Goal: Information Seeking & Learning: Learn about a topic

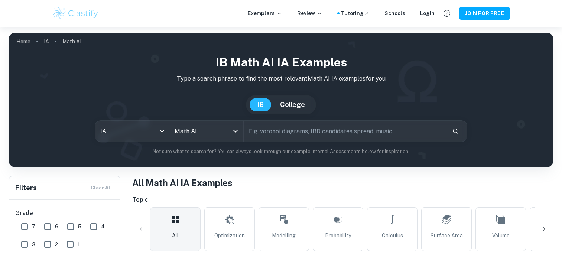
scroll to position [181, 0]
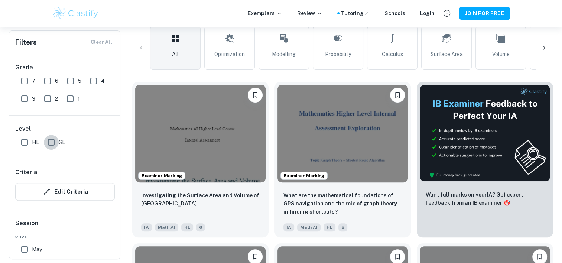
click at [48, 141] on input "SL" at bounding box center [51, 142] width 15 height 15
checkbox input "true"
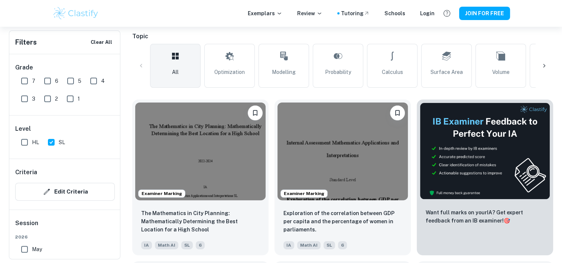
click at [22, 80] on input "7" at bounding box center [24, 81] width 15 height 15
checkbox input "true"
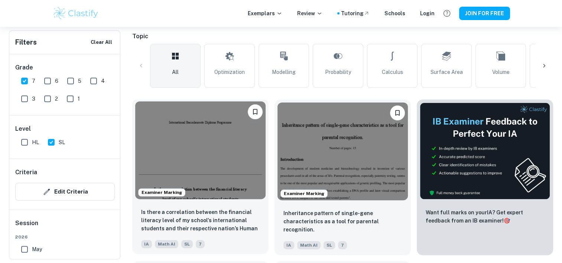
scroll to position [234, 0]
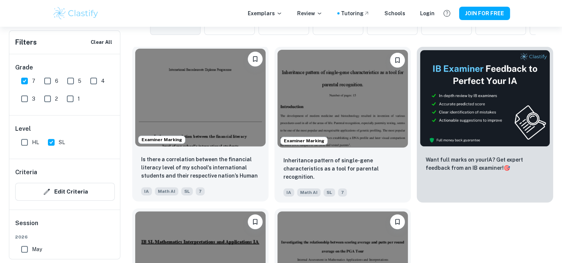
click at [199, 81] on img at bounding box center [200, 98] width 130 height 98
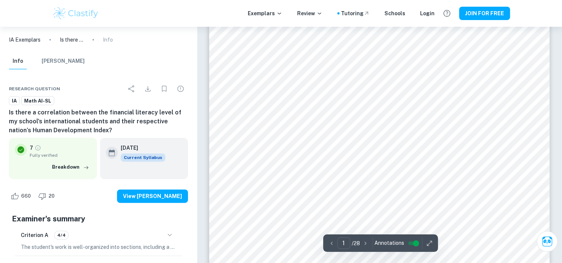
scroll to position [205, 0]
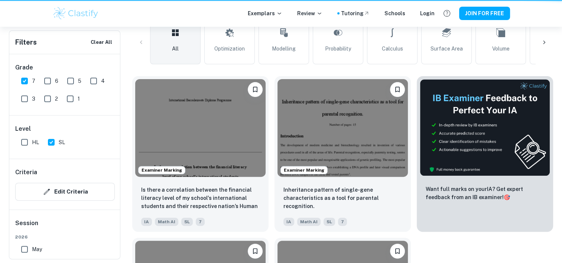
scroll to position [234, 0]
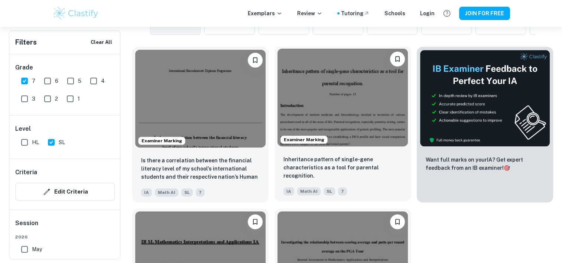
click at [324, 97] on img at bounding box center [342, 98] width 130 height 98
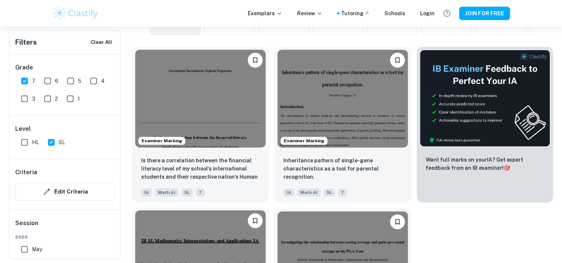
scroll to position [335, 0]
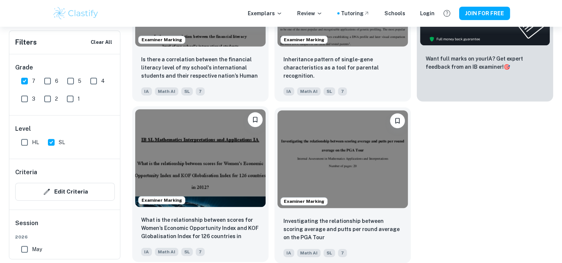
click at [205, 159] on img at bounding box center [200, 158] width 130 height 98
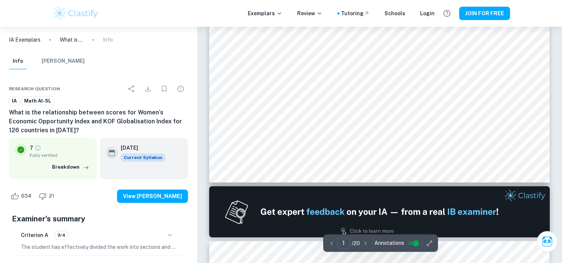
type input "2"
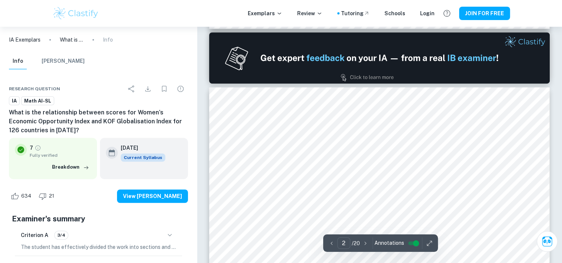
scroll to position [488, 0]
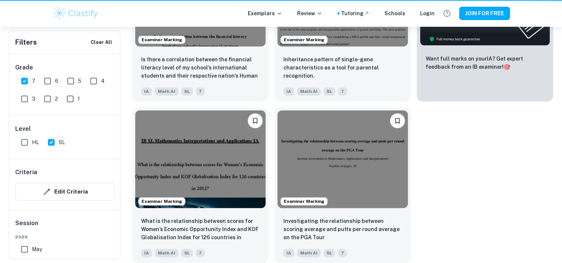
scroll to position [335, 0]
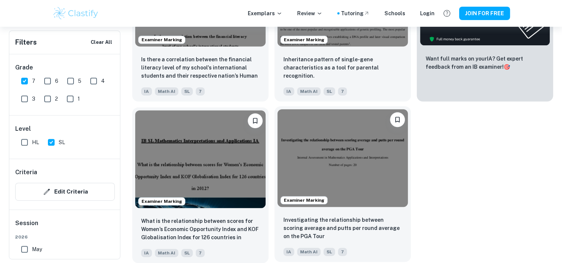
click at [318, 136] on img at bounding box center [342, 158] width 130 height 98
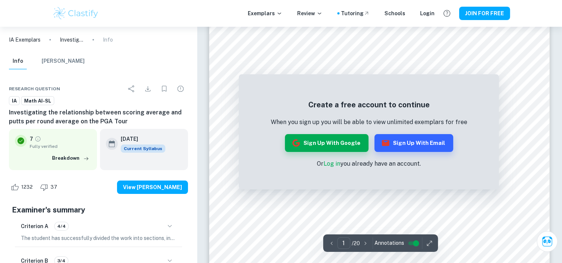
scroll to position [51, 0]
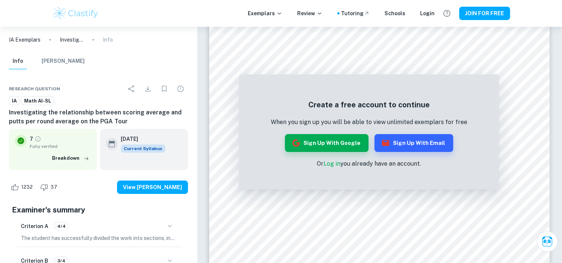
scroll to position [335, 0]
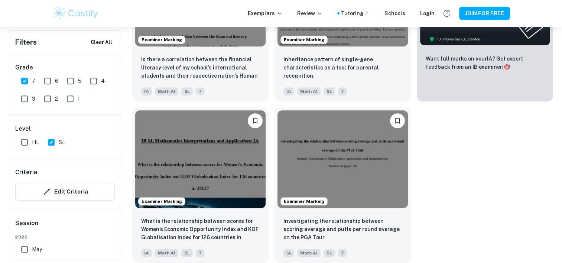
drag, startPoint x: 19, startPoint y: 78, endPoint x: 64, endPoint y: 97, distance: 48.3
click at [64, 97] on div "7 6 5 4 3 2 1" at bounding box center [69, 89] width 103 height 36
click at [64, 97] on input "1" at bounding box center [70, 98] width 15 height 15
checkbox input "true"
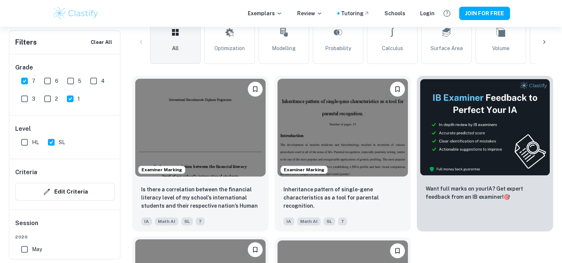
scroll to position [205, 0]
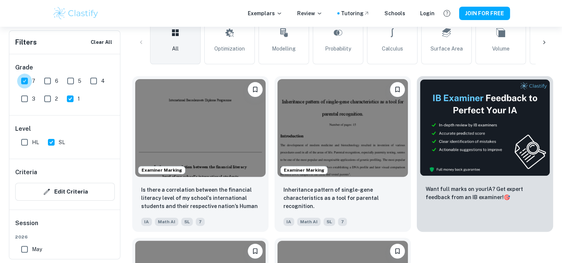
click at [27, 77] on input "7" at bounding box center [24, 81] width 15 height 15
checkbox input "false"
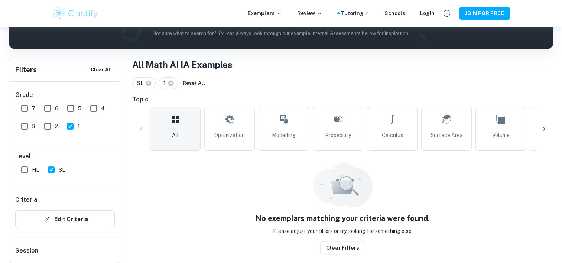
scroll to position [109, 0]
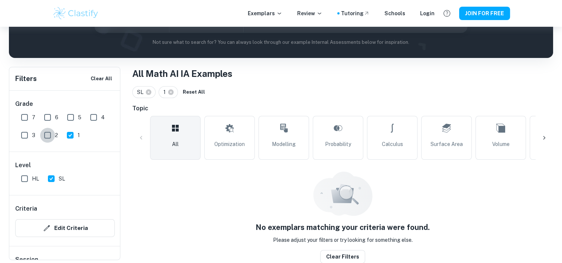
click at [49, 133] on input "2" at bounding box center [47, 135] width 15 height 15
checkbox input "true"
click at [26, 134] on input "3" at bounding box center [24, 135] width 15 height 15
checkbox input "true"
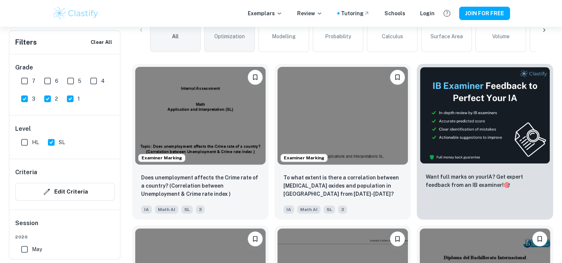
scroll to position [218, 0]
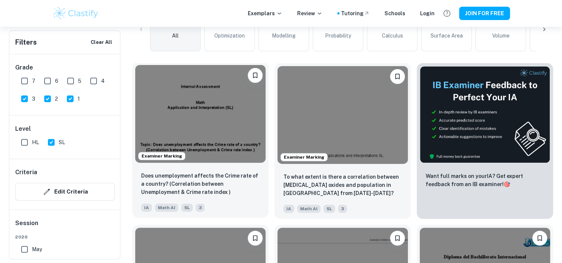
click at [218, 130] on img at bounding box center [200, 114] width 130 height 98
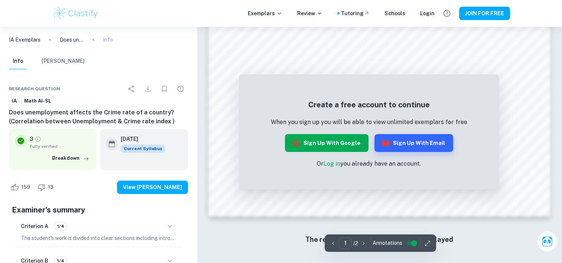
scroll to position [707, 0]
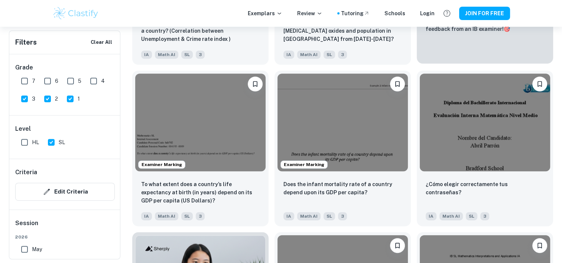
scroll to position [372, 0]
drag, startPoint x: 25, startPoint y: 101, endPoint x: 48, endPoint y: 98, distance: 23.2
click at [48, 98] on div "7 6 5 4 3 2 1" at bounding box center [69, 89] width 103 height 36
click at [48, 98] on input "2" at bounding box center [47, 98] width 15 height 15
checkbox input "false"
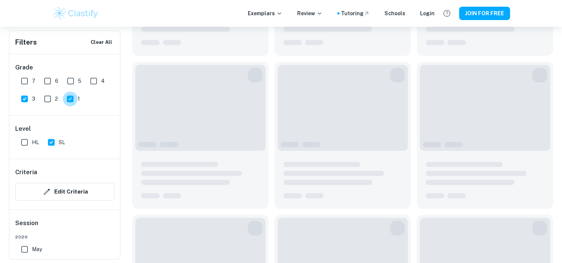
click at [67, 101] on input "1" at bounding box center [70, 98] width 15 height 15
checkbox input "false"
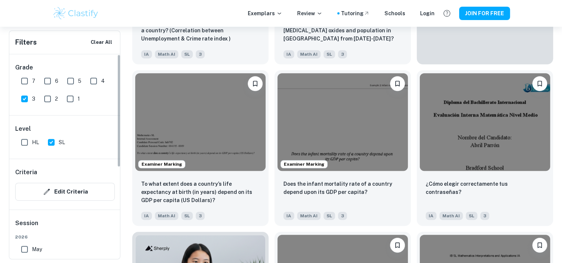
click at [26, 101] on input "3" at bounding box center [24, 98] width 15 height 15
checkbox input "false"
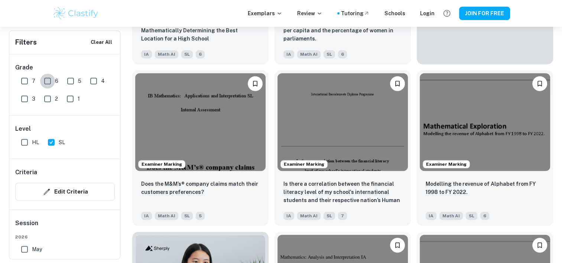
click at [45, 83] on input "6" at bounding box center [47, 81] width 15 height 15
checkbox input "true"
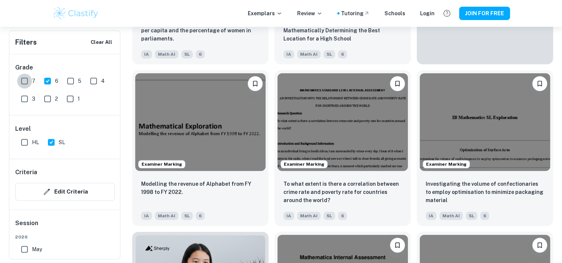
click at [25, 81] on input "7" at bounding box center [24, 81] width 15 height 15
checkbox input "true"
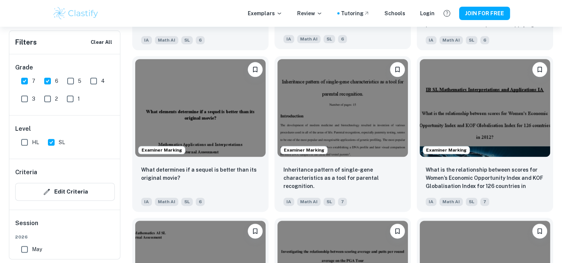
scroll to position [872, 0]
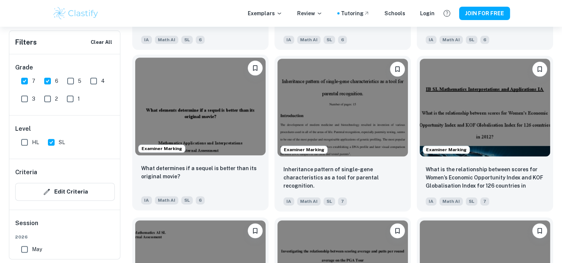
click at [197, 122] on img at bounding box center [200, 107] width 130 height 98
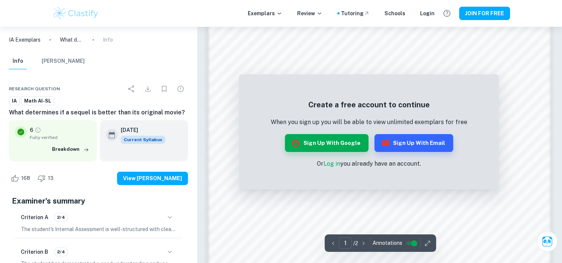
scroll to position [707, 0]
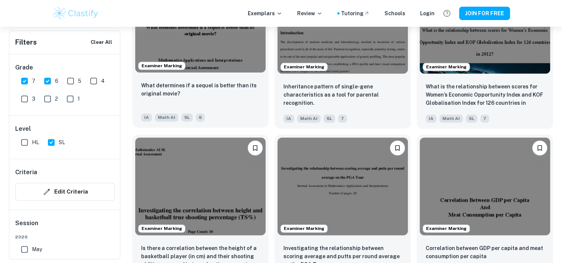
scroll to position [955, 0]
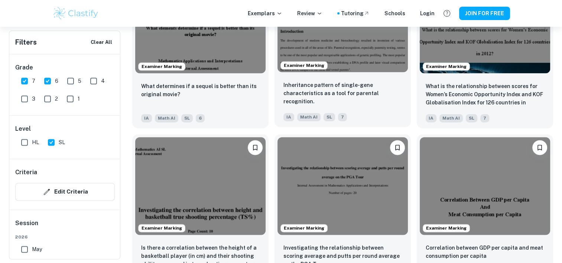
click at [358, 55] on img at bounding box center [342, 23] width 130 height 98
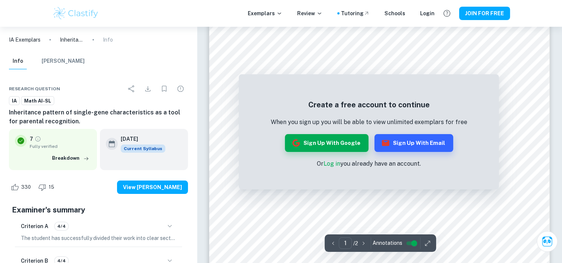
scroll to position [35, 0]
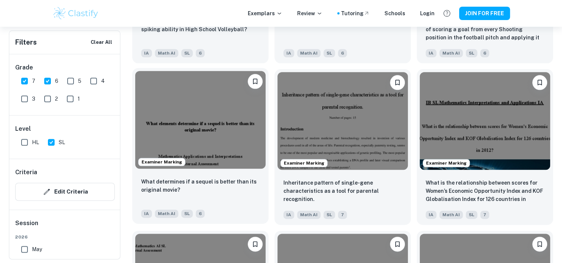
scroll to position [859, 0]
click at [230, 144] on img at bounding box center [200, 120] width 130 height 98
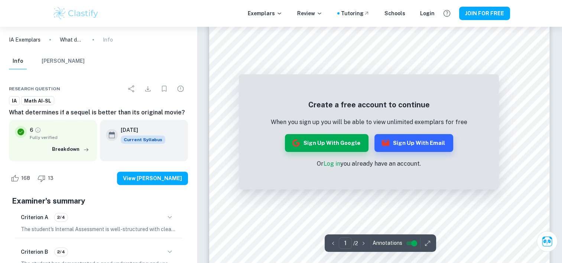
scroll to position [291, 0]
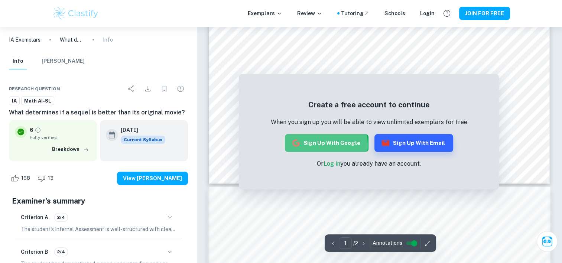
click at [323, 145] on button "Sign up with Google" at bounding box center [327, 143] width 84 height 18
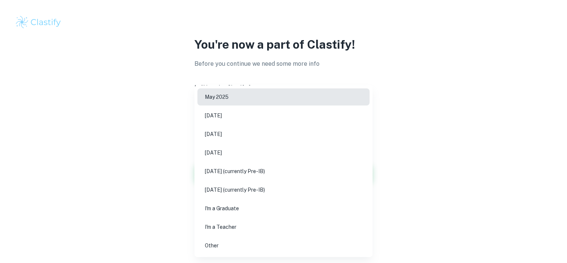
click at [313, 126] on body "We value your privacy We use cookies to enhance your browsing experience, serve…" at bounding box center [283, 131] width 567 height 263
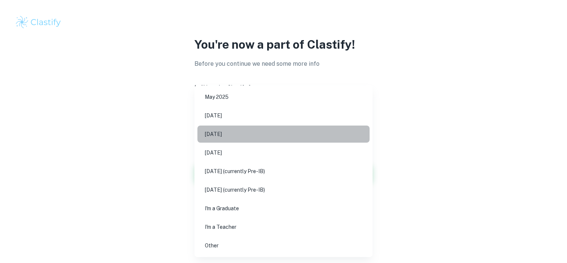
click at [313, 126] on li "May 2026" at bounding box center [284, 134] width 172 height 17
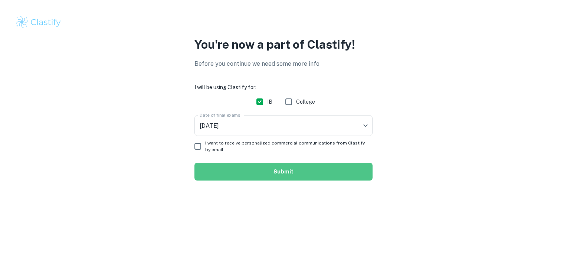
click at [297, 171] on button "Submit" at bounding box center [284, 172] width 178 height 18
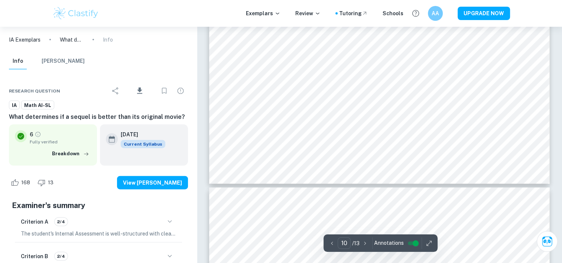
scroll to position [4454, 0]
type input "11"
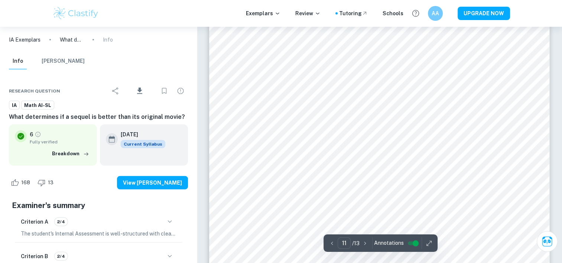
scroll to position [4697, 0]
